Goal: Task Accomplishment & Management: Use online tool/utility

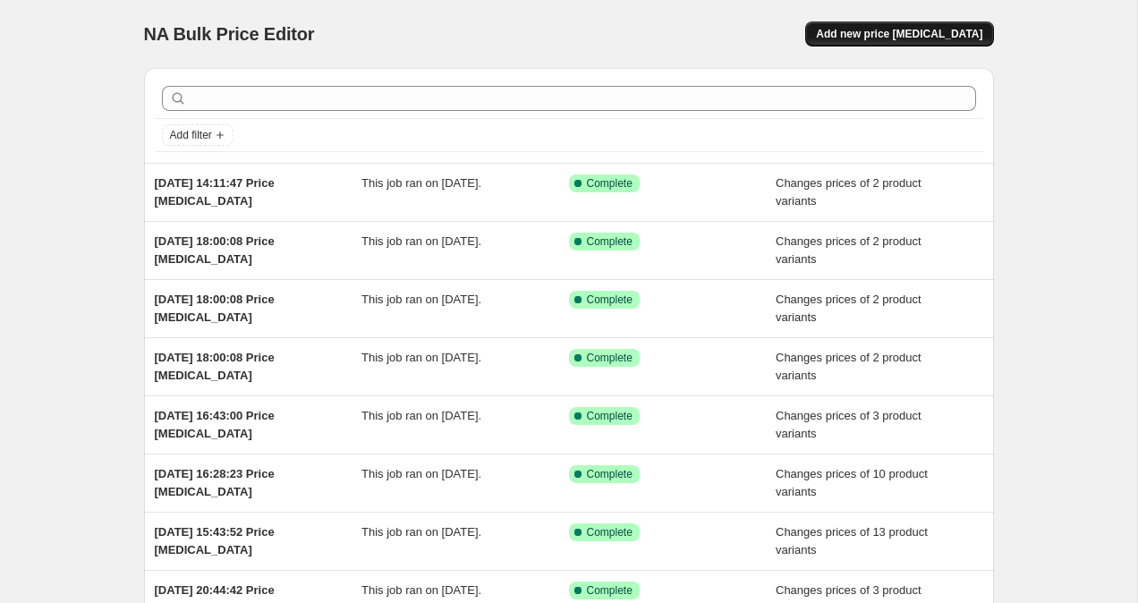
click at [889, 26] on button "Add new price [MEDICAL_DATA]" at bounding box center [899, 33] width 188 height 25
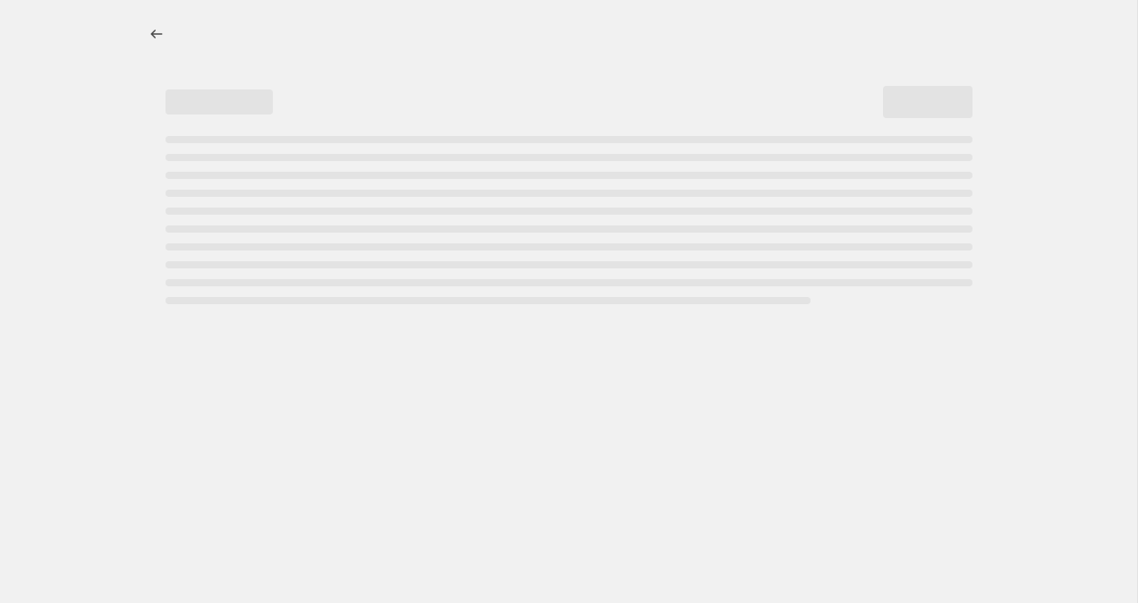
select select "percentage"
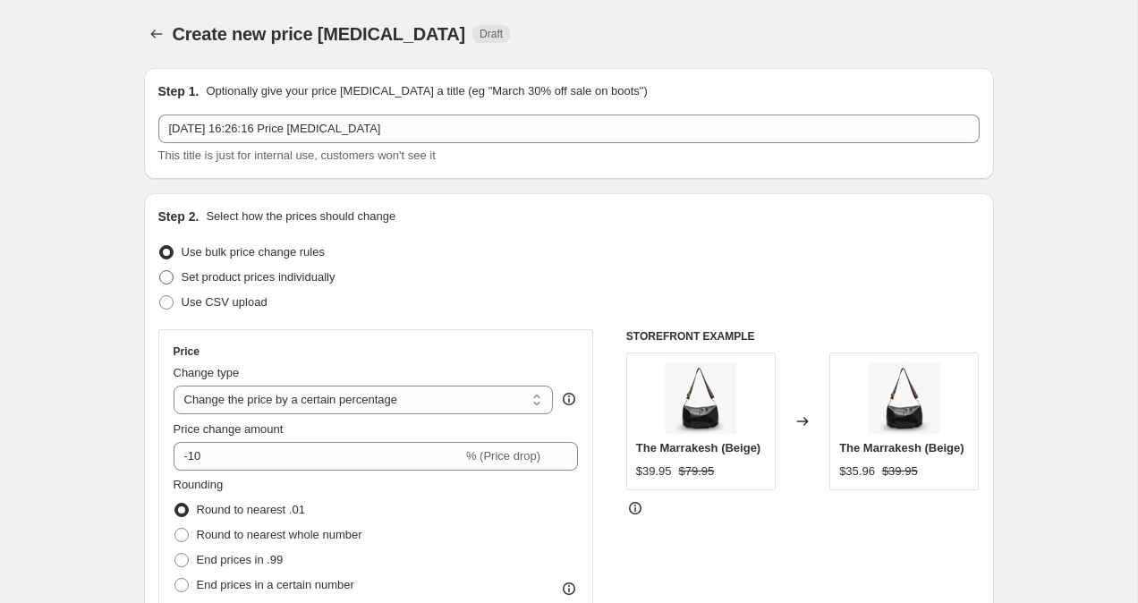
click at [180, 279] on label "Set product prices individually" at bounding box center [246, 277] width 177 height 25
click at [160, 271] on input "Set product prices individually" at bounding box center [159, 270] width 1 height 1
radio input "true"
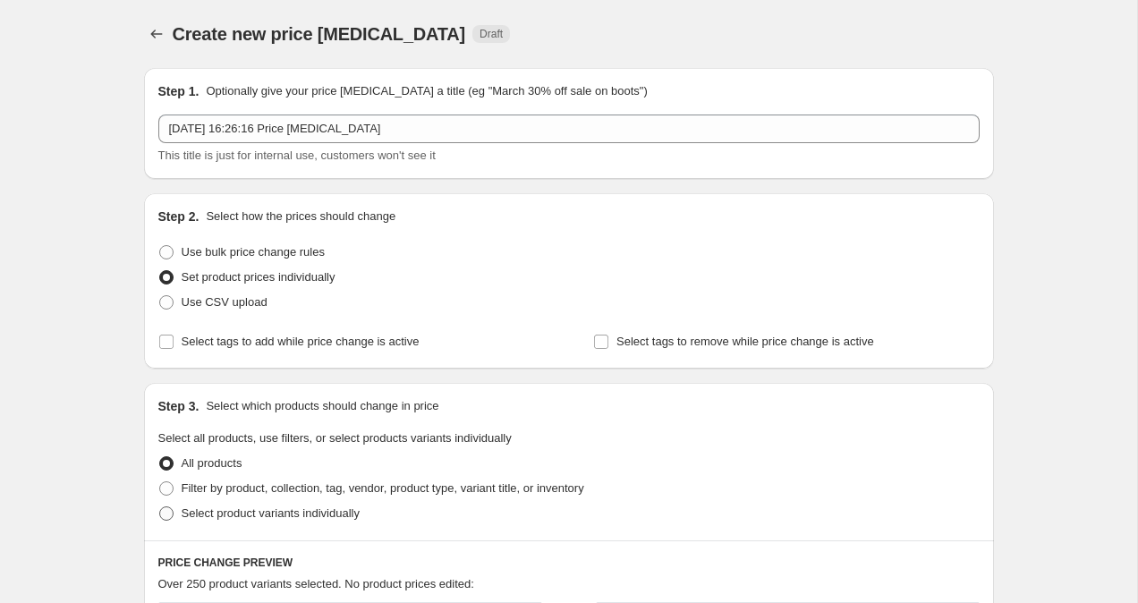
click at [160, 514] on span at bounding box center [166, 513] width 14 height 14
click at [160, 507] on input "Select product variants individually" at bounding box center [159, 506] width 1 height 1
radio input "true"
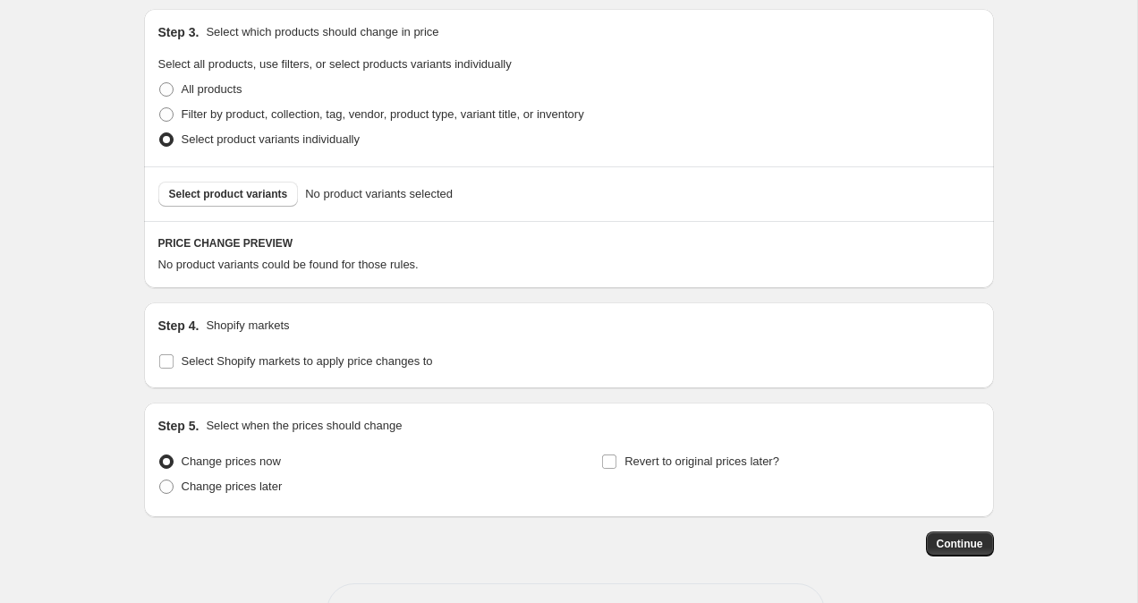
scroll to position [437, 0]
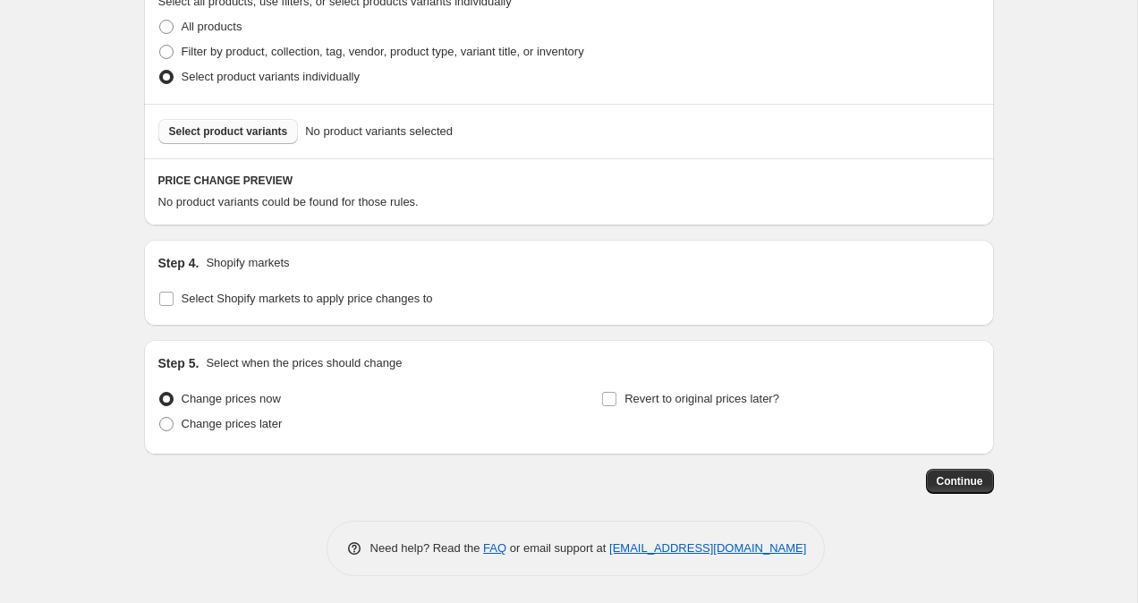
click at [273, 129] on span "Select product variants" at bounding box center [228, 131] width 119 height 14
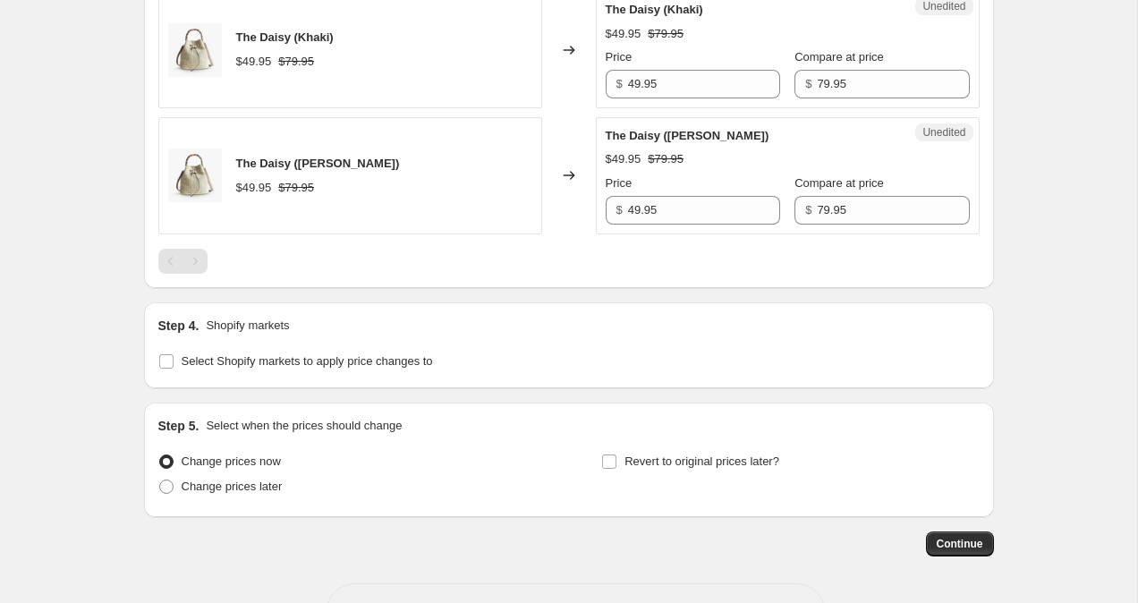
scroll to position [854, 0]
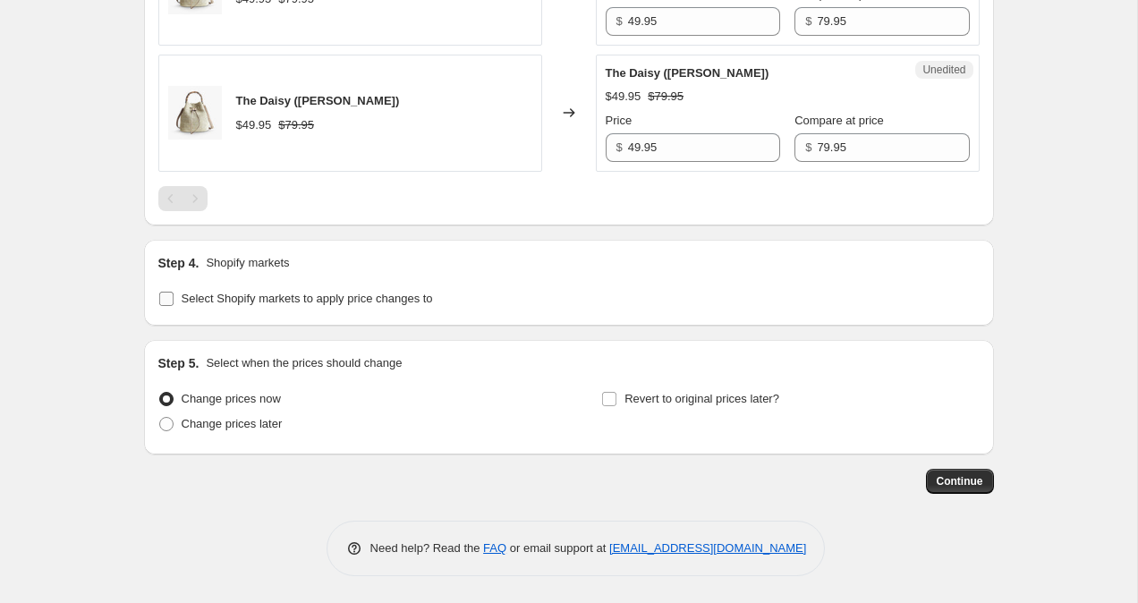
click at [159, 305] on input "Select Shopify markets to apply price changes to" at bounding box center [166, 299] width 14 height 14
checkbox input "true"
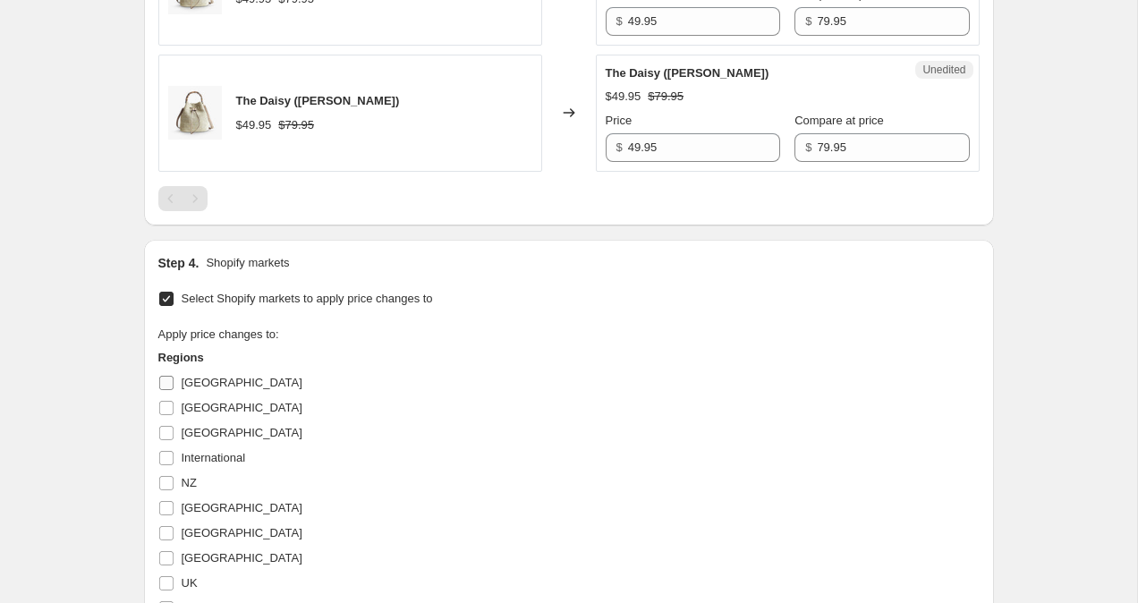
click at [166, 378] on input "[GEOGRAPHIC_DATA]" at bounding box center [166, 383] width 14 height 14
checkbox input "true"
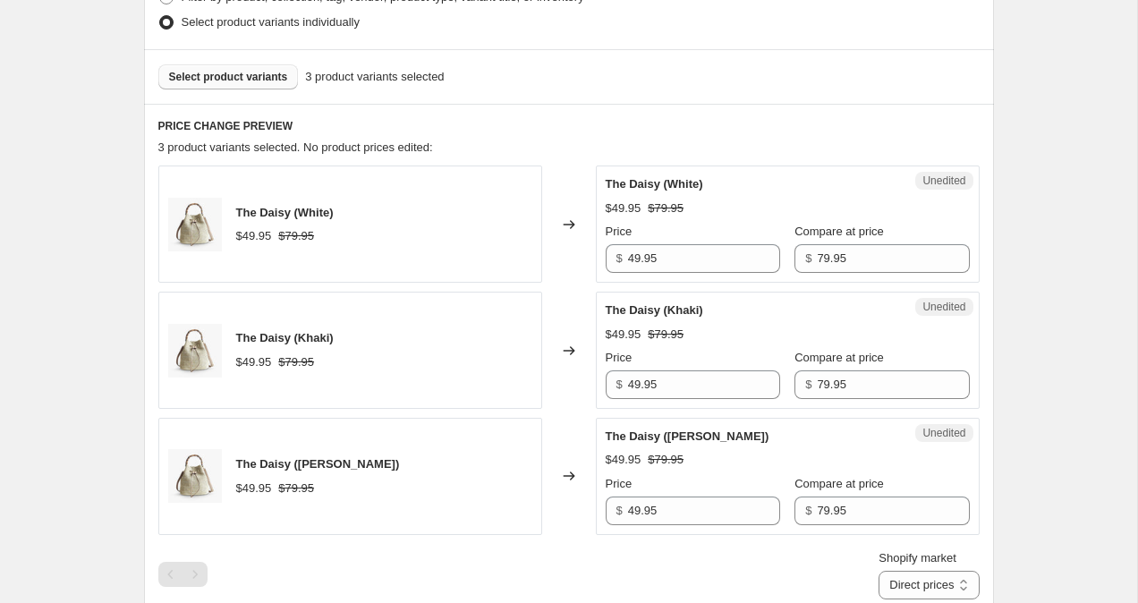
scroll to position [412, 0]
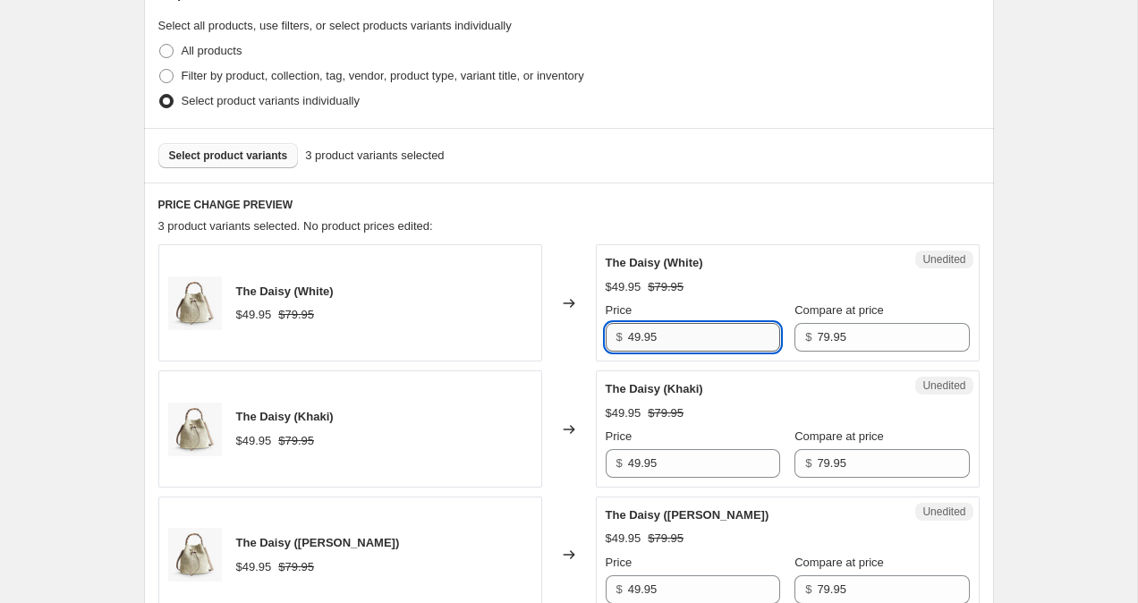
click at [633, 338] on input "49.95" at bounding box center [704, 337] width 152 height 29
type input "79.95"
click at [637, 467] on input "49.95" at bounding box center [704, 463] width 152 height 29
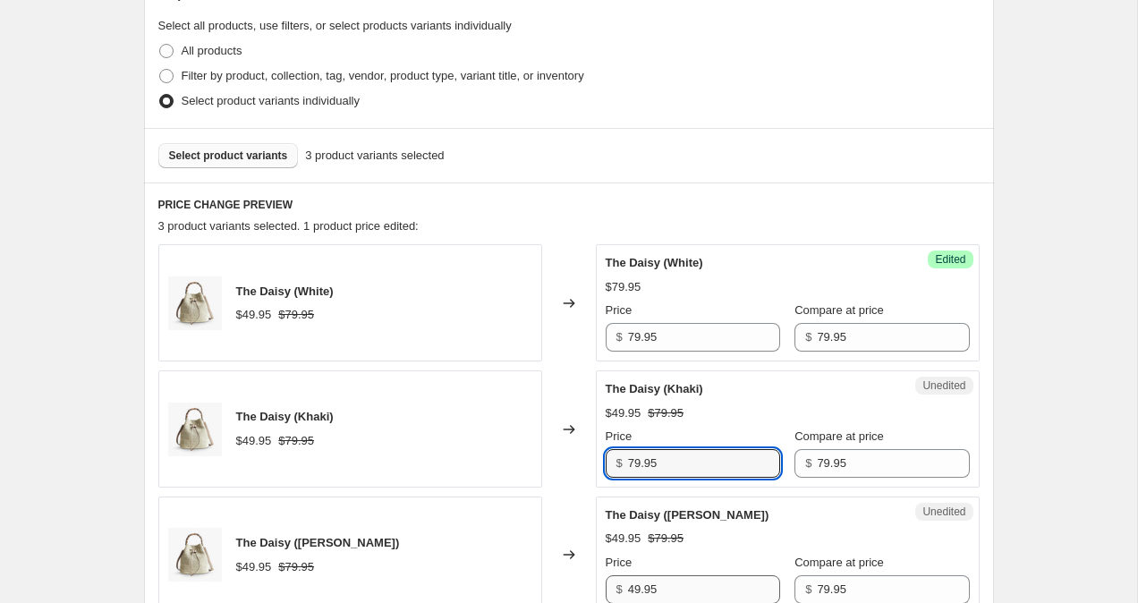
type input "79.95"
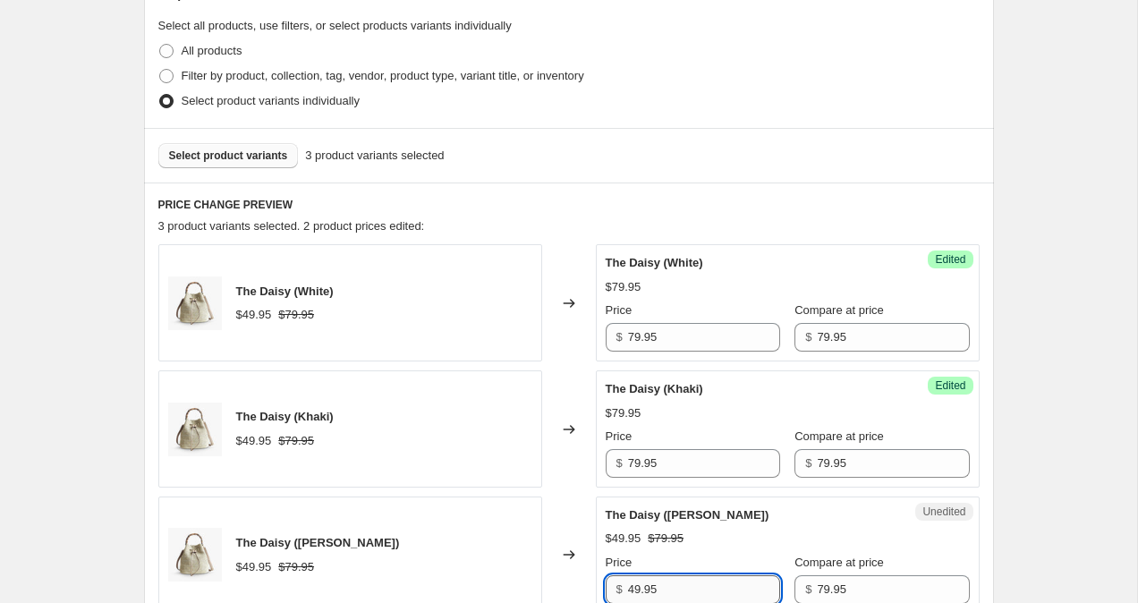
click at [636, 586] on input "49.95" at bounding box center [704, 589] width 152 height 29
type input "79.95"
click at [1063, 359] on div "Create new price [MEDICAL_DATA]. This page is ready Create new price [MEDICAL_D…" at bounding box center [568, 514] width 1137 height 1853
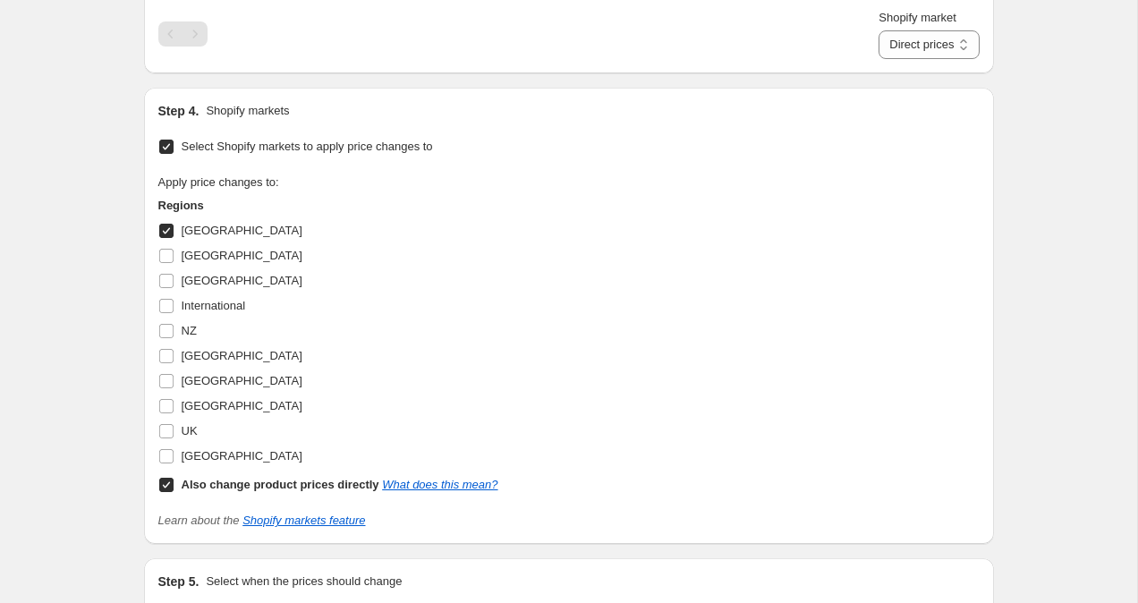
scroll to position [1250, 0]
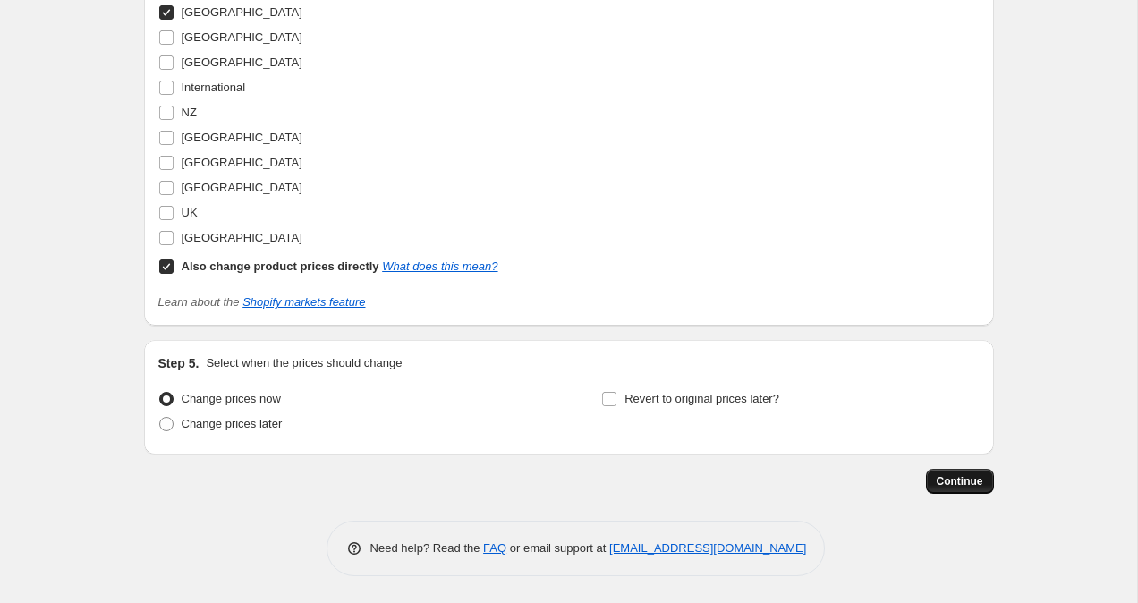
click at [960, 488] on span "Continue" at bounding box center [960, 481] width 47 height 14
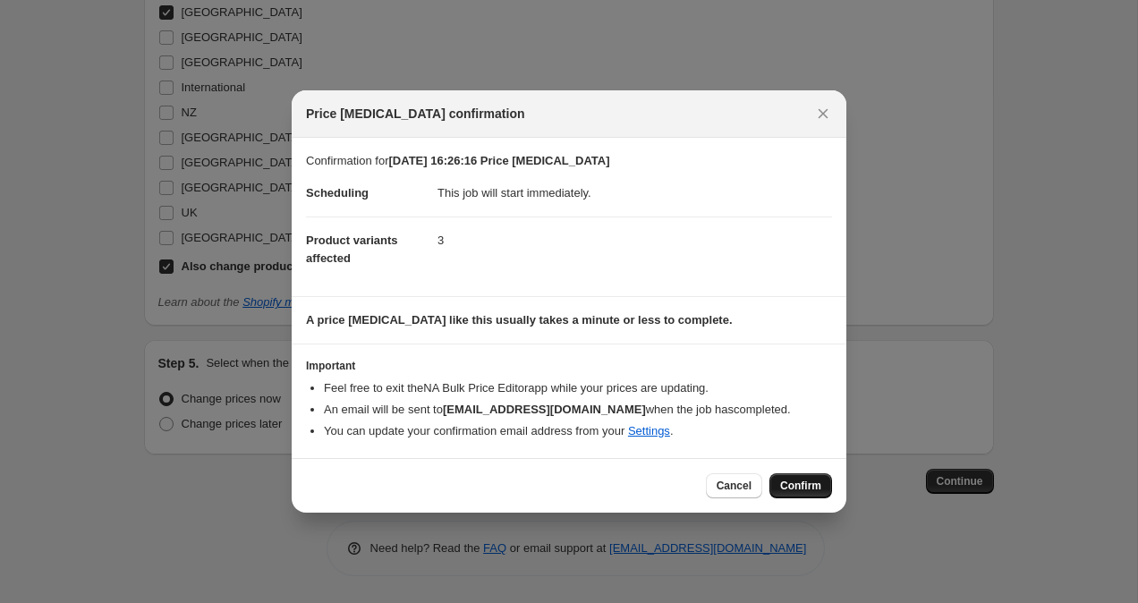
click at [818, 486] on span "Confirm" at bounding box center [800, 486] width 41 height 14
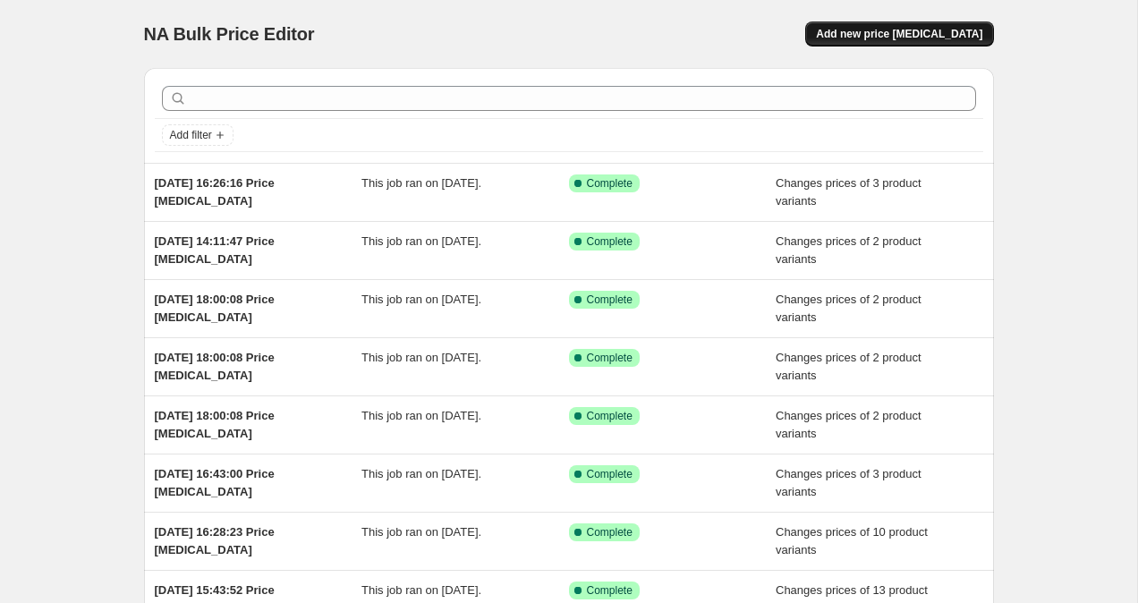
click at [911, 38] on span "Add new price [MEDICAL_DATA]" at bounding box center [899, 34] width 166 height 14
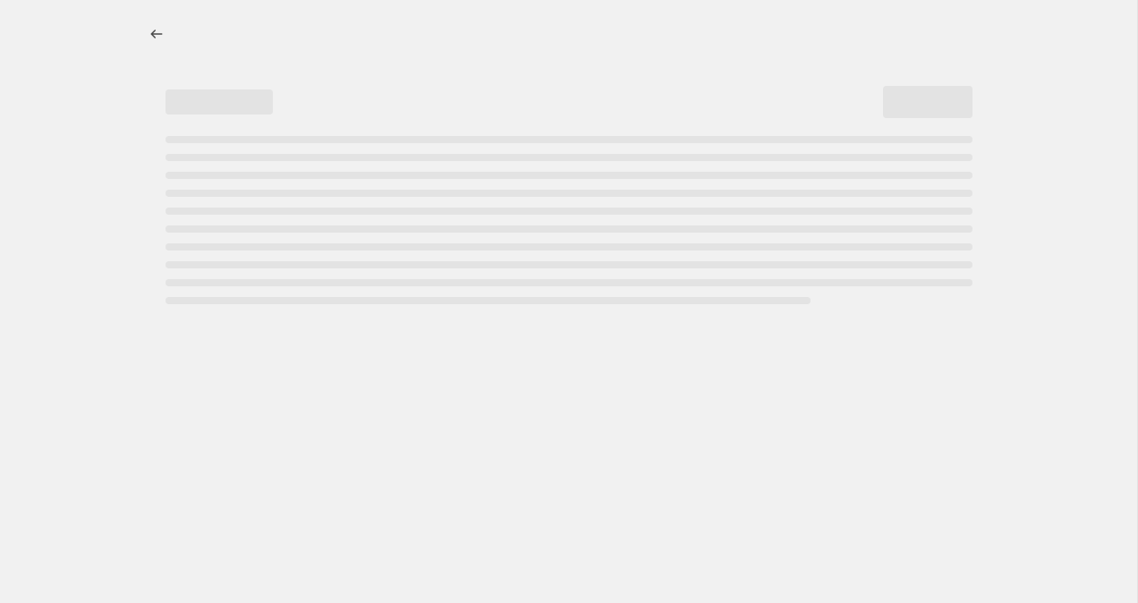
select select "percentage"
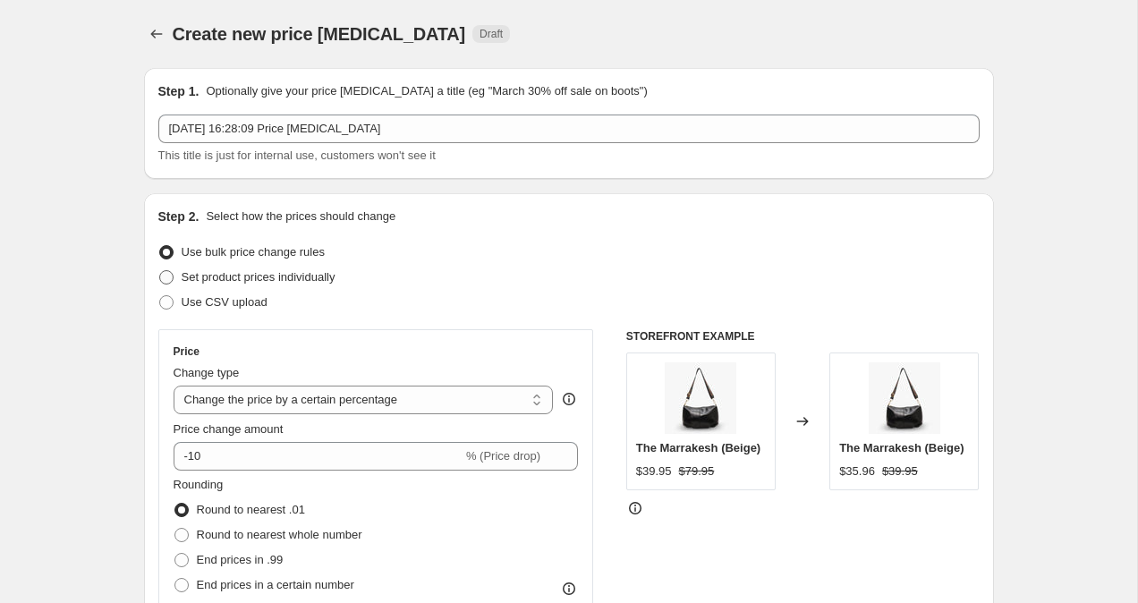
click at [170, 283] on span at bounding box center [166, 277] width 14 height 14
click at [160, 271] on input "Set product prices individually" at bounding box center [159, 270] width 1 height 1
radio input "true"
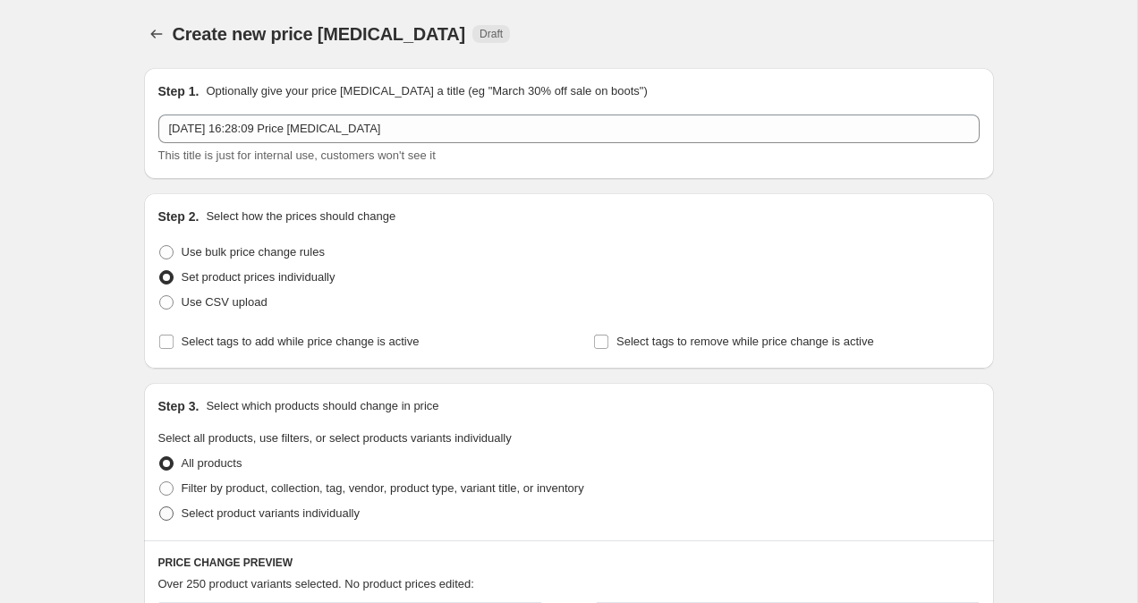
click at [171, 514] on span at bounding box center [166, 513] width 14 height 14
click at [160, 507] on input "Select product variants individually" at bounding box center [159, 506] width 1 height 1
radio input "true"
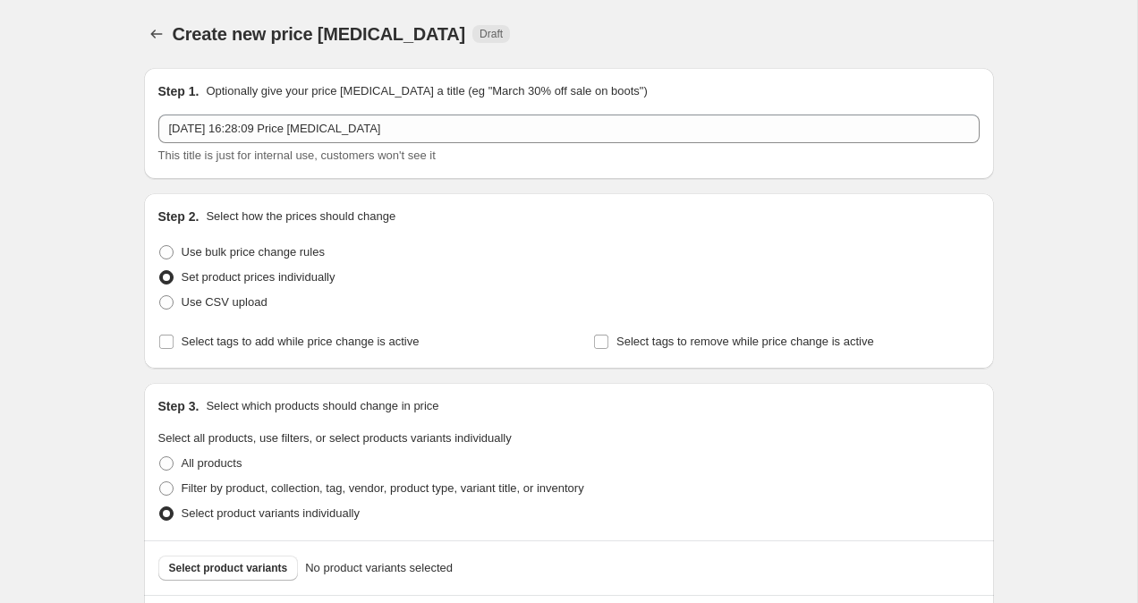
click at [238, 567] on span "Select product variants" at bounding box center [228, 568] width 119 height 14
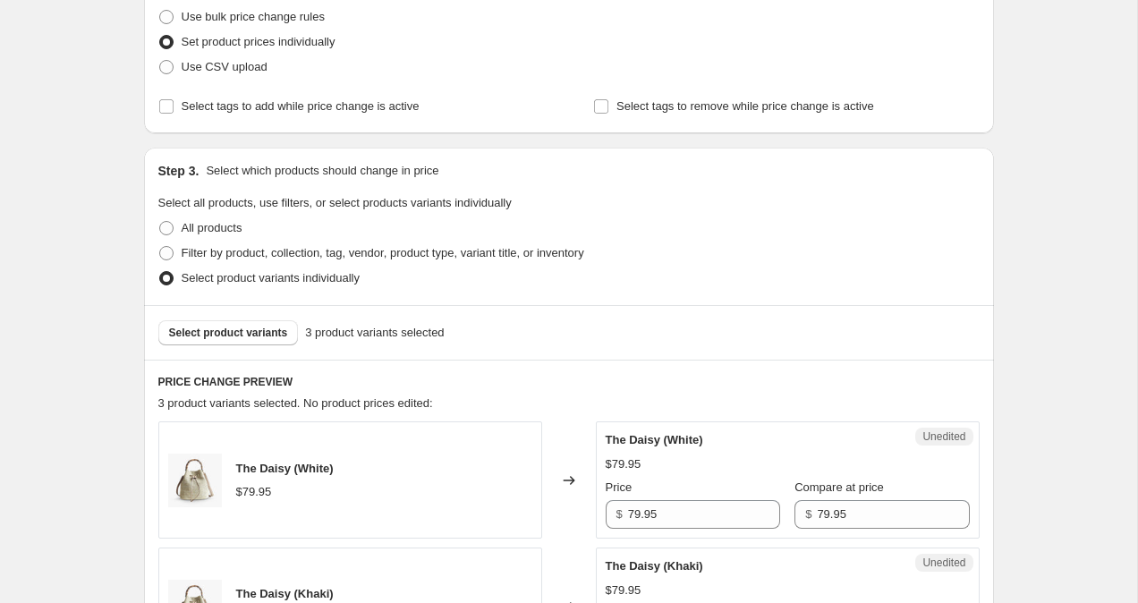
scroll to position [854, 0]
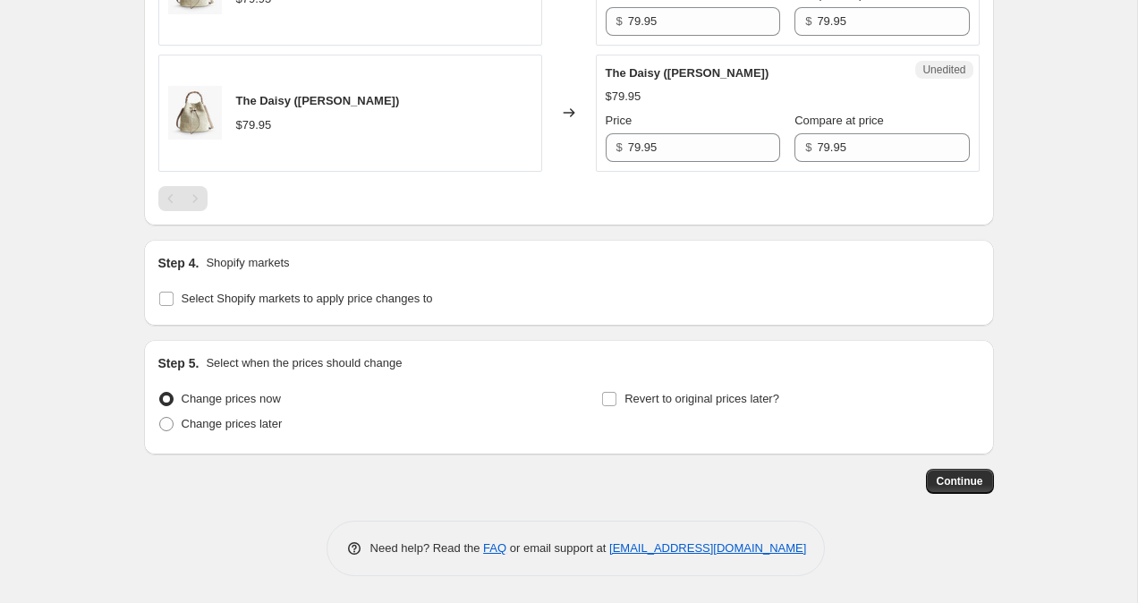
click at [155, 305] on div "Step 4. Shopify markets Select Shopify markets to apply price changes to" at bounding box center [569, 283] width 850 height 86
click at [169, 305] on span at bounding box center [166, 299] width 16 height 16
click at [169, 305] on input "Select Shopify markets to apply price changes to" at bounding box center [166, 299] width 14 height 14
checkbox input "true"
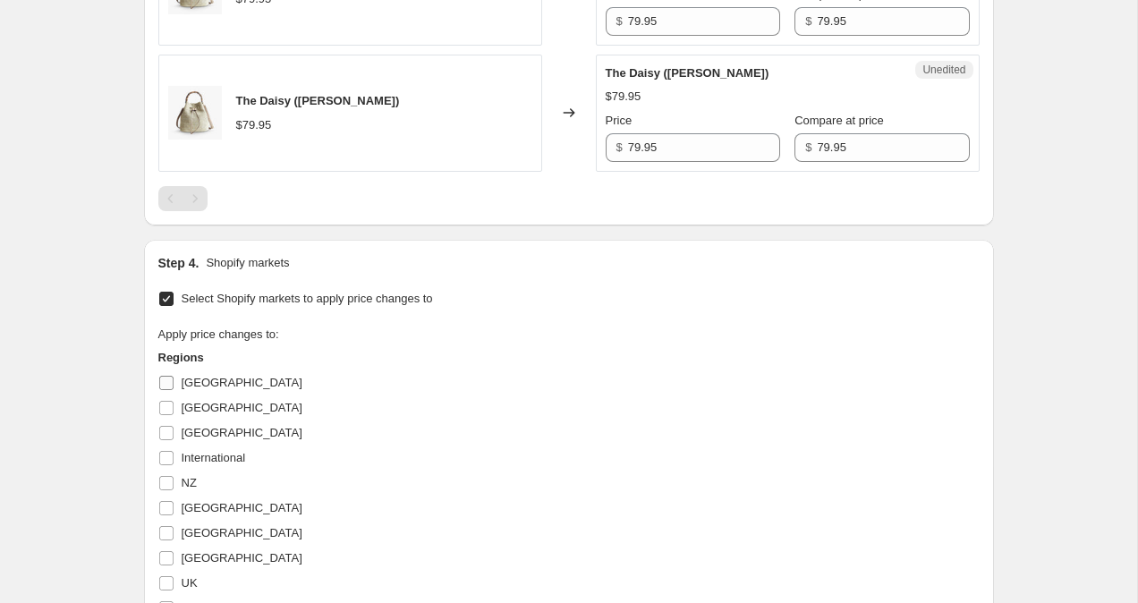
click at [167, 383] on input "[GEOGRAPHIC_DATA]" at bounding box center [166, 383] width 14 height 14
checkbox input "true"
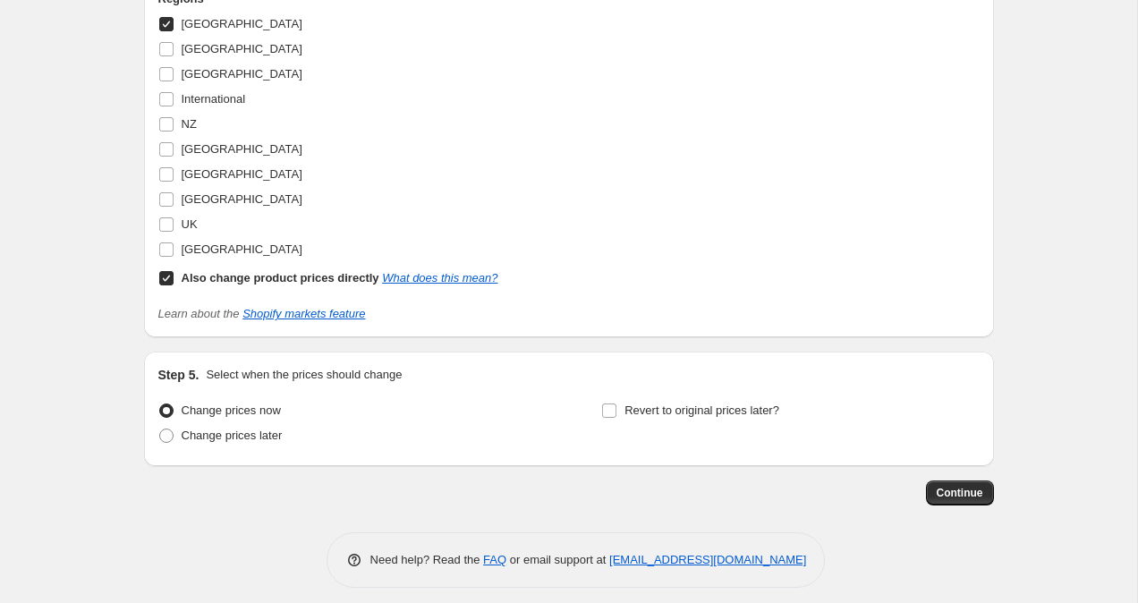
click at [168, 282] on input "Also change product prices directly What does this mean?" at bounding box center [166, 278] width 14 height 14
checkbox input "false"
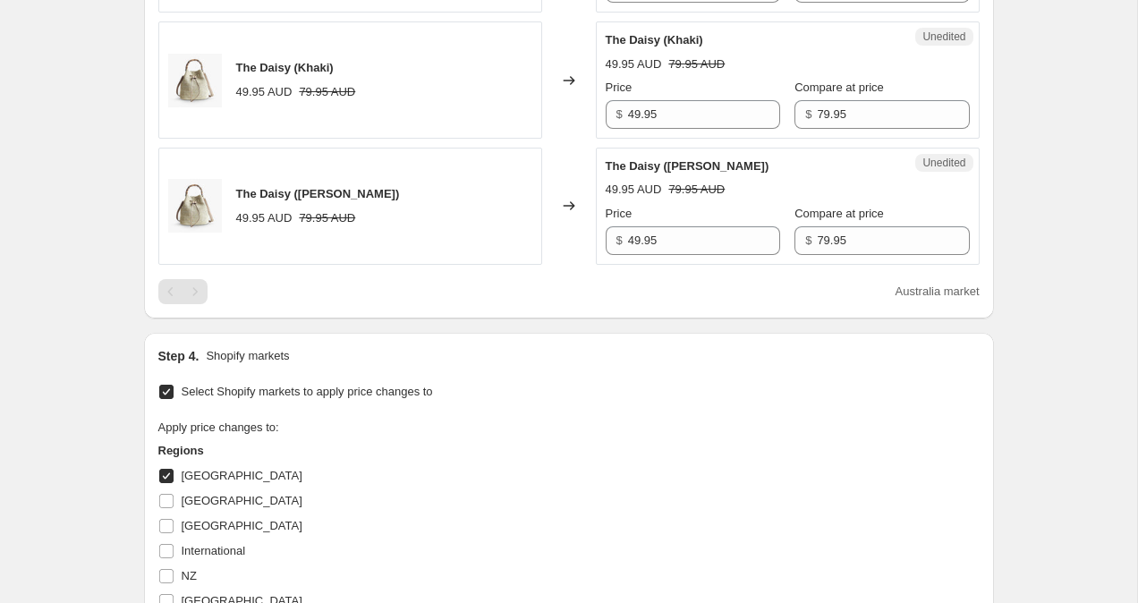
scroll to position [701, 0]
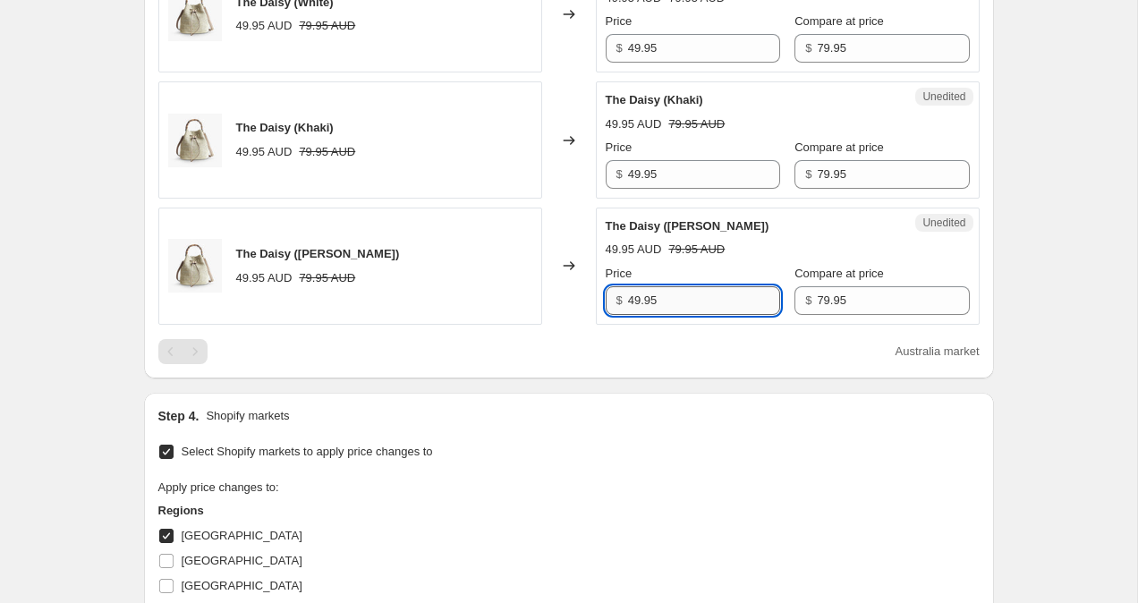
click at [640, 293] on input "49.95" at bounding box center [704, 300] width 152 height 29
type input "79.95"
click at [639, 171] on input "49.95" at bounding box center [704, 174] width 152 height 29
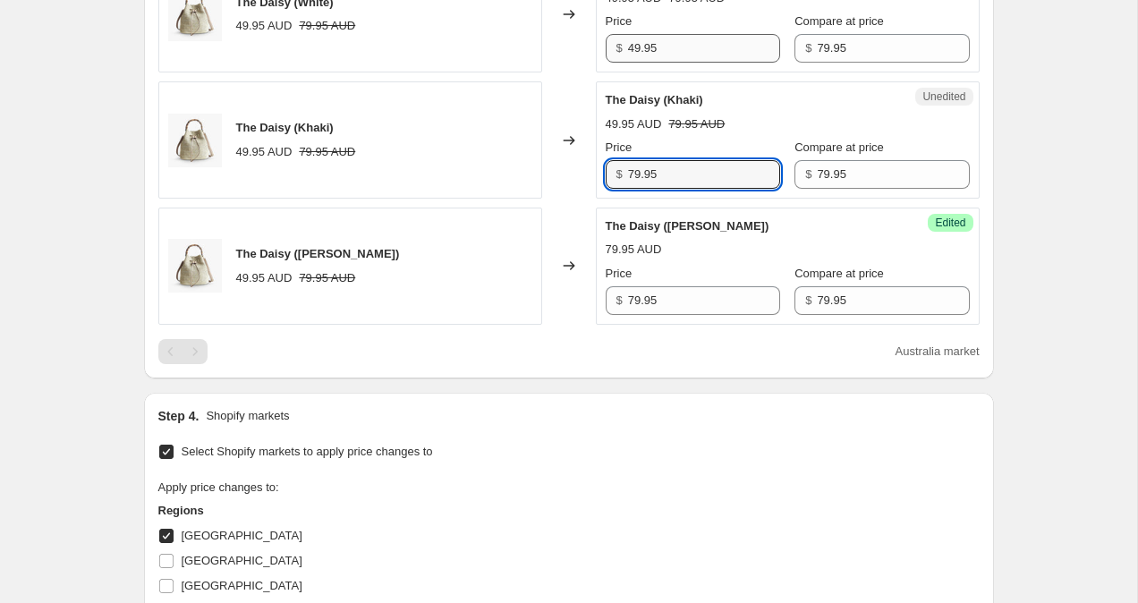
type input "79.95"
click at [637, 42] on input "49.95" at bounding box center [704, 48] width 152 height 29
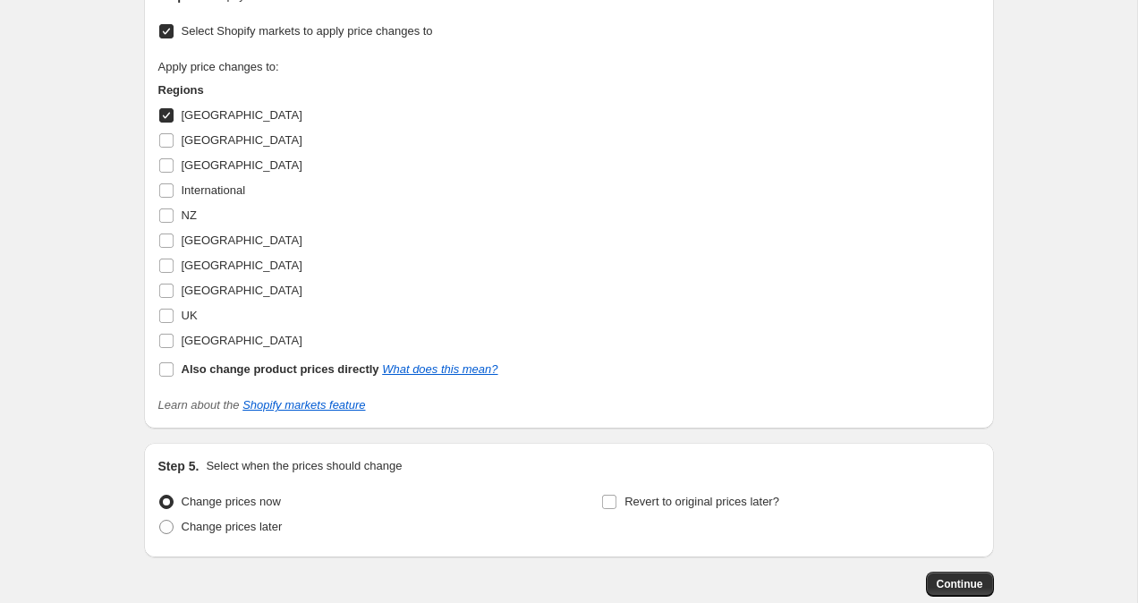
scroll to position [1225, 0]
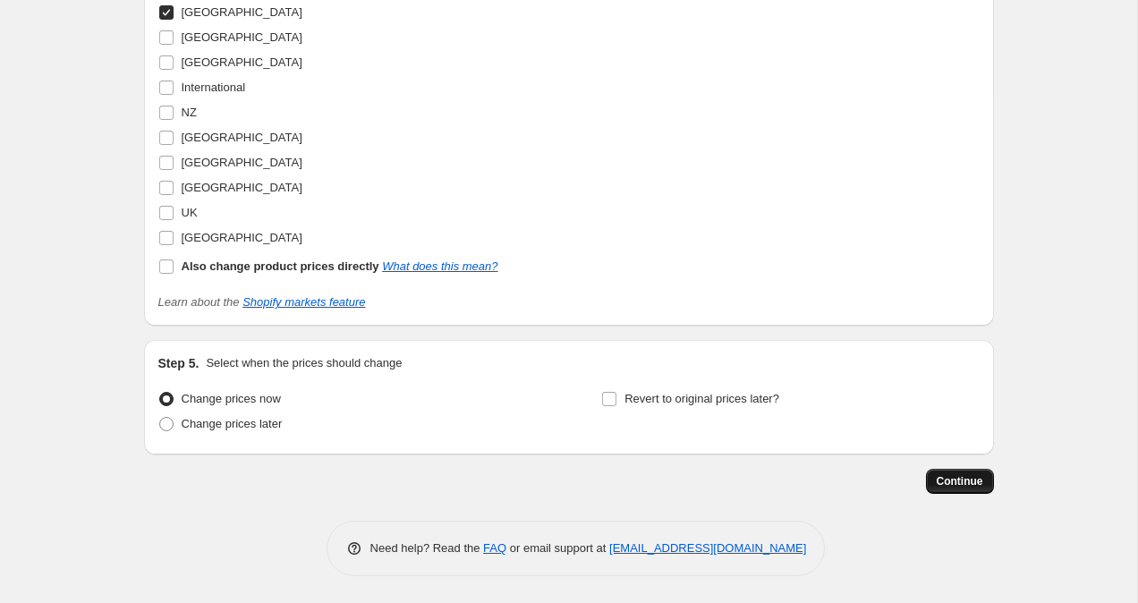
type input "79.95"
click at [947, 484] on span "Continue" at bounding box center [960, 481] width 47 height 14
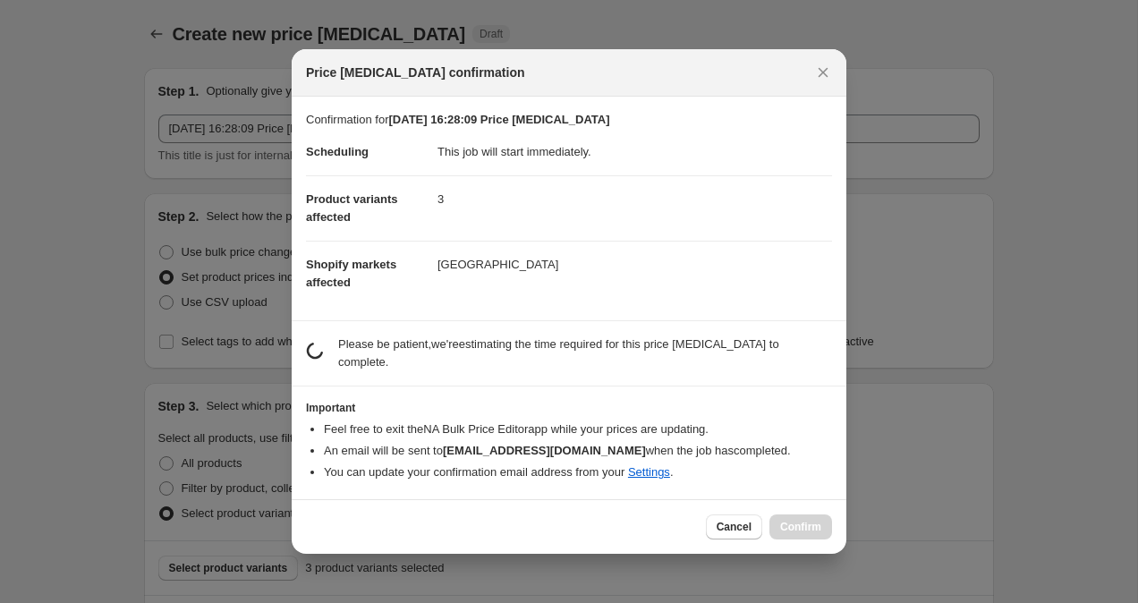
scroll to position [0, 0]
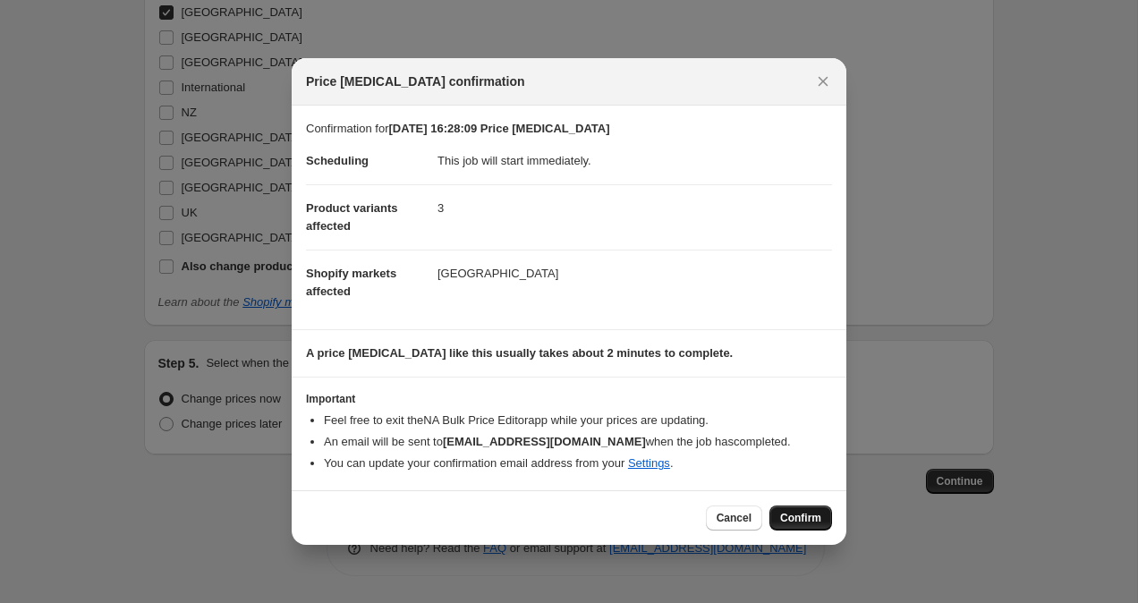
click at [788, 516] on span "Confirm" at bounding box center [800, 518] width 41 height 14
